Goal: Transaction & Acquisition: Book appointment/travel/reservation

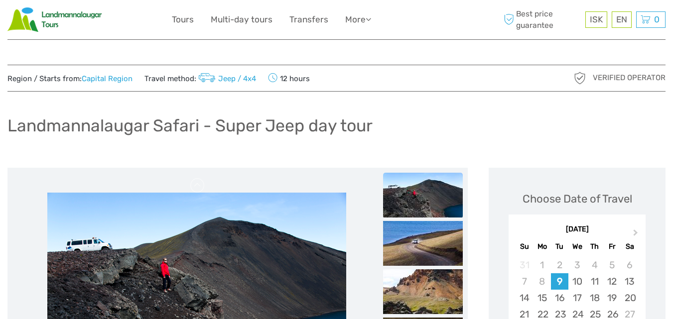
click at [636, 232] on span "Next Month" at bounding box center [636, 235] width 0 height 14
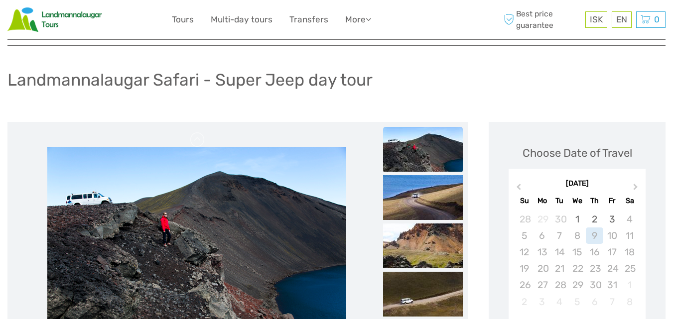
scroll to position [49, 0]
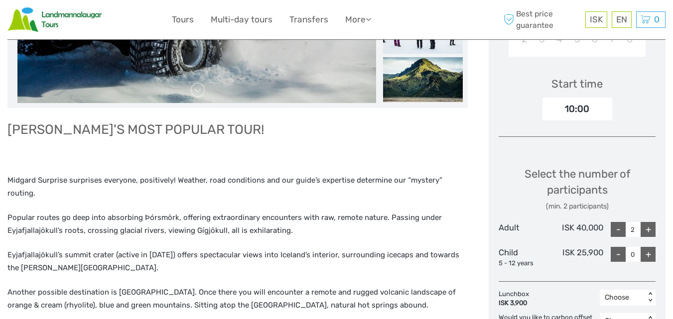
scroll to position [318, 0]
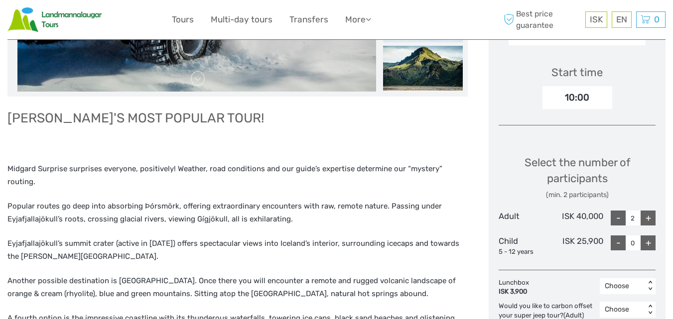
click at [646, 220] on div "+" at bounding box center [648, 218] width 15 height 15
type input "3"
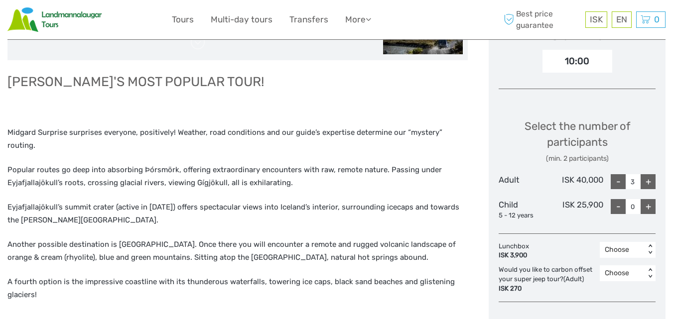
scroll to position [371, 0]
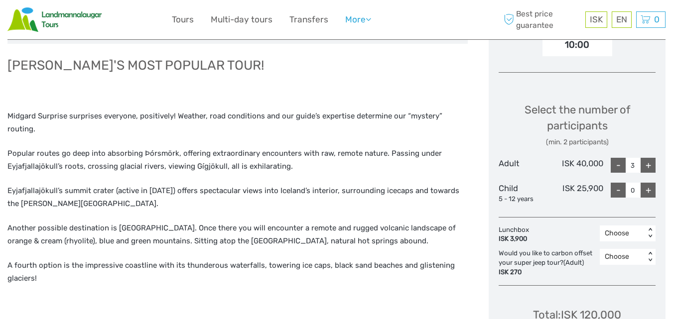
click at [357, 21] on link "More" at bounding box center [358, 19] width 26 height 14
click at [356, 21] on link "More" at bounding box center [358, 19] width 26 height 14
click at [181, 20] on link "Tours" at bounding box center [183, 19] width 22 height 14
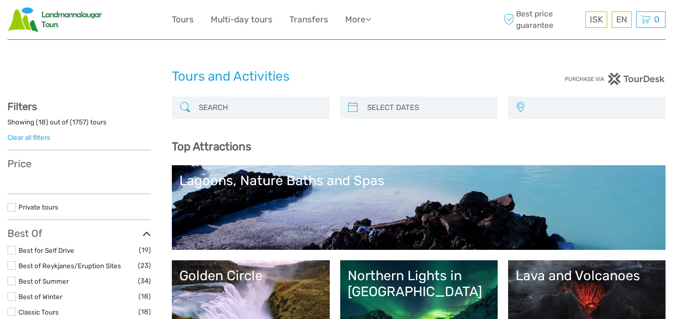
select select
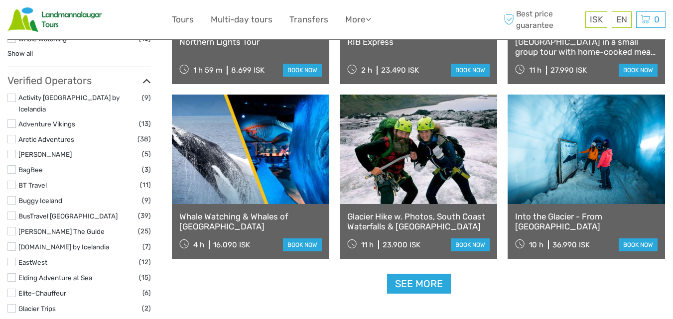
scroll to position [1190, 0]
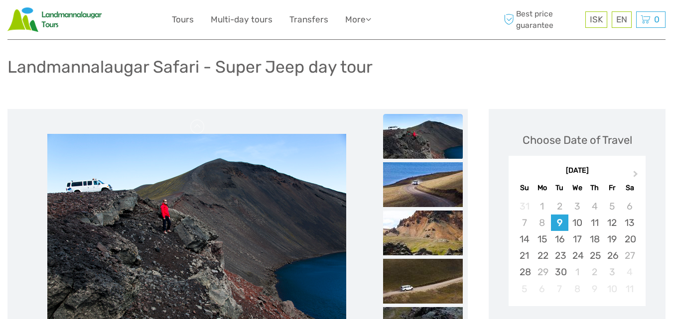
scroll to position [78, 0]
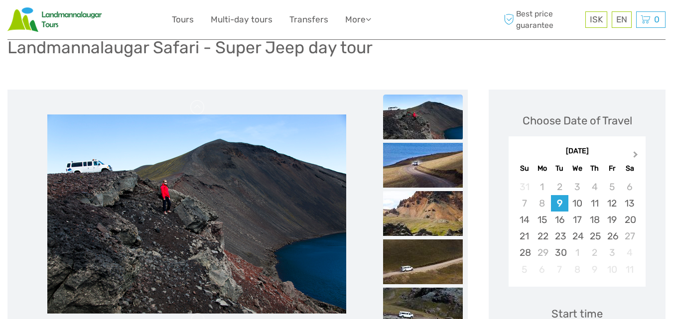
click at [636, 156] on span "Next Month" at bounding box center [636, 156] width 0 height 14
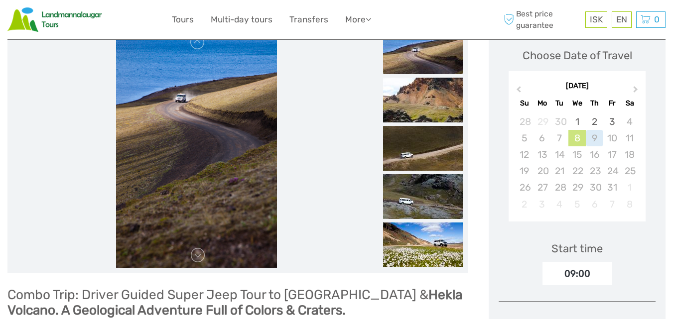
click at [575, 140] on div "8" at bounding box center [576, 138] width 17 height 16
click at [609, 140] on div "10" at bounding box center [611, 138] width 17 height 16
click at [614, 122] on div "3" at bounding box center [611, 122] width 17 height 16
click at [609, 138] on div "10" at bounding box center [611, 138] width 17 height 16
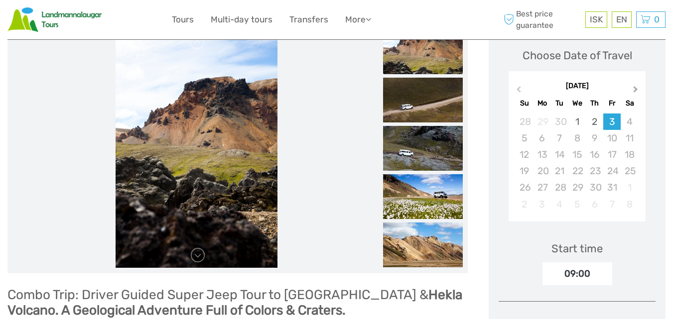
click at [636, 89] on span "Next Month" at bounding box center [636, 91] width 0 height 14
click at [594, 140] on div "6" at bounding box center [594, 138] width 17 height 16
click at [593, 183] on div "27" at bounding box center [594, 187] width 17 height 16
click at [636, 92] on span "Next Month" at bounding box center [636, 91] width 0 height 14
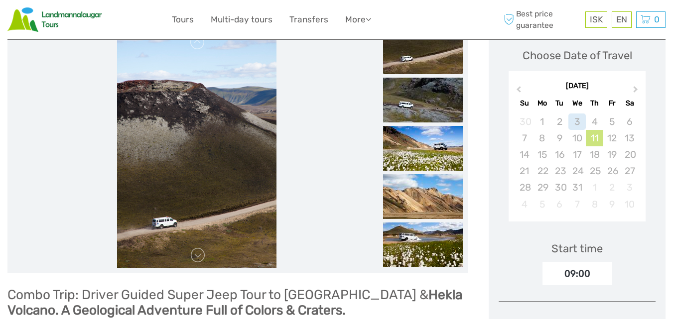
click at [588, 140] on div "11" at bounding box center [594, 138] width 17 height 16
click at [519, 92] on span "Previous Month" at bounding box center [519, 91] width 0 height 14
click at [596, 125] on div "30" at bounding box center [594, 122] width 17 height 16
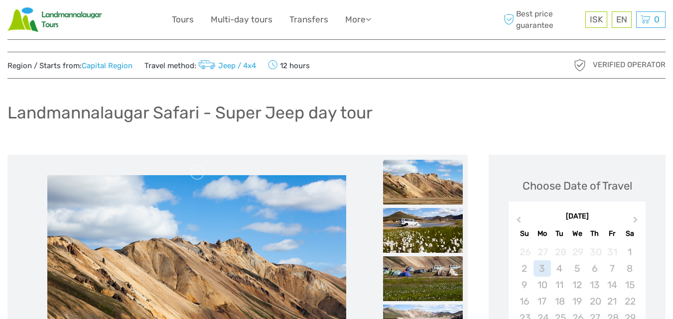
scroll to position [0, 0]
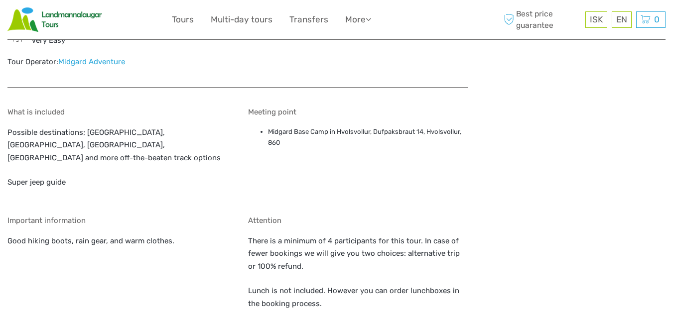
scroll to position [755, 0]
